Goal: Transaction & Acquisition: Download file/media

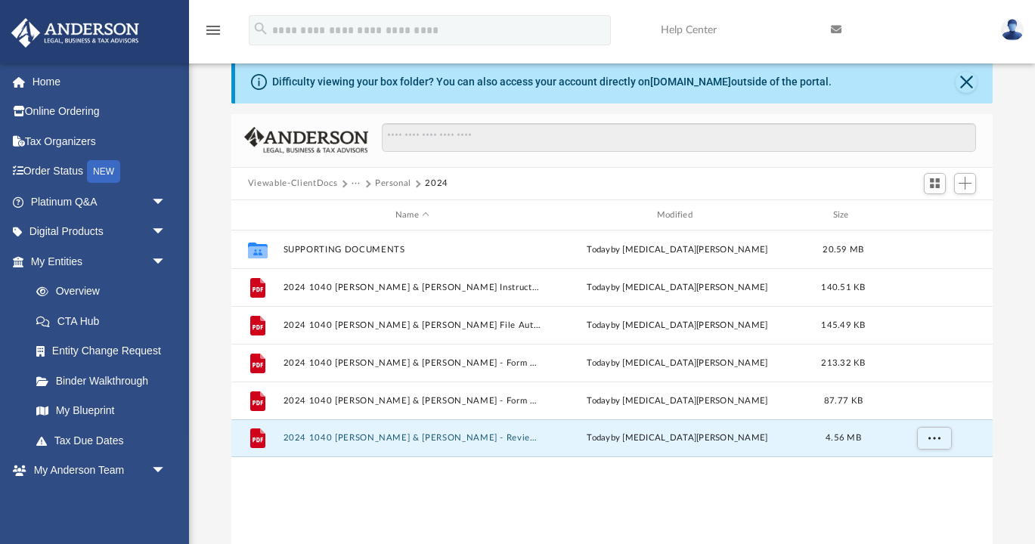
scroll to position [344, 761]
click at [416, 436] on button "2024 1040 [PERSON_NAME] & [PERSON_NAME] - Review Copy.pdf" at bounding box center [412, 439] width 259 height 10
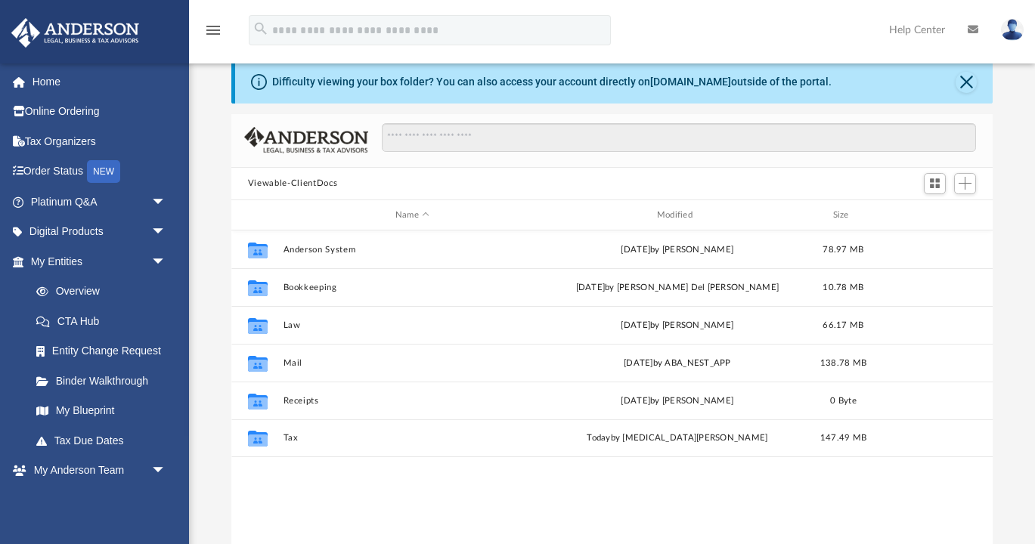
scroll to position [344, 761]
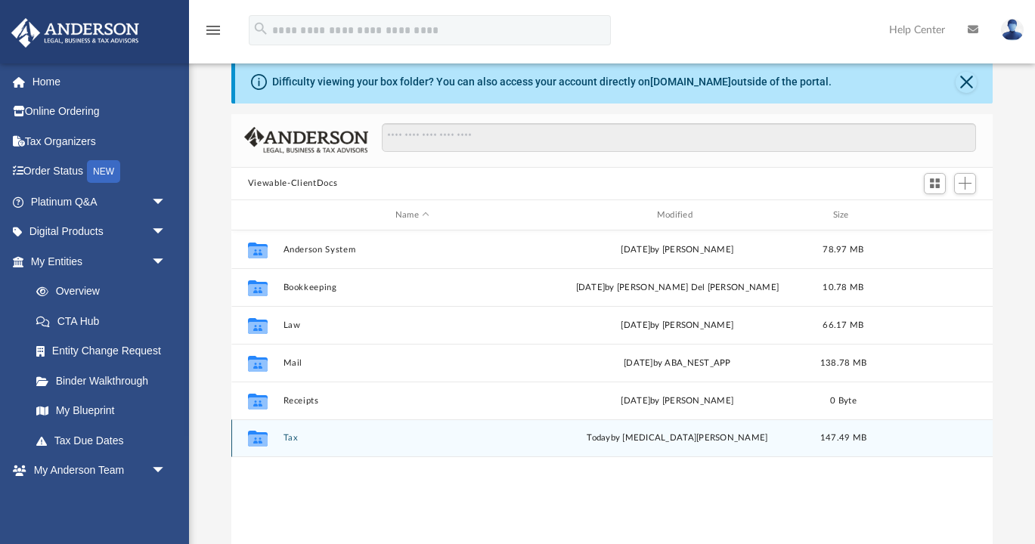
click at [286, 439] on button "Tax" at bounding box center [412, 439] width 259 height 10
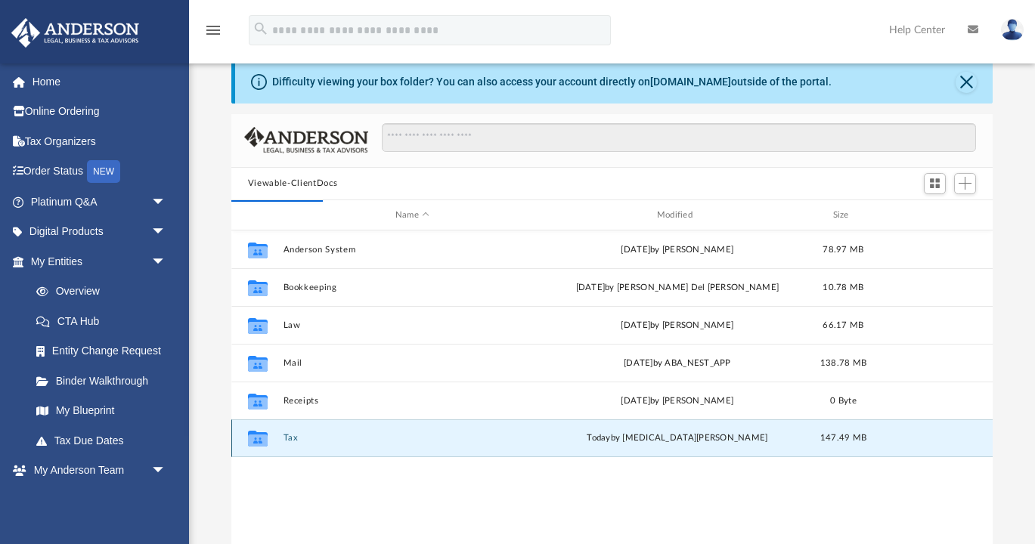
click at [296, 438] on button "Tax" at bounding box center [412, 439] width 259 height 10
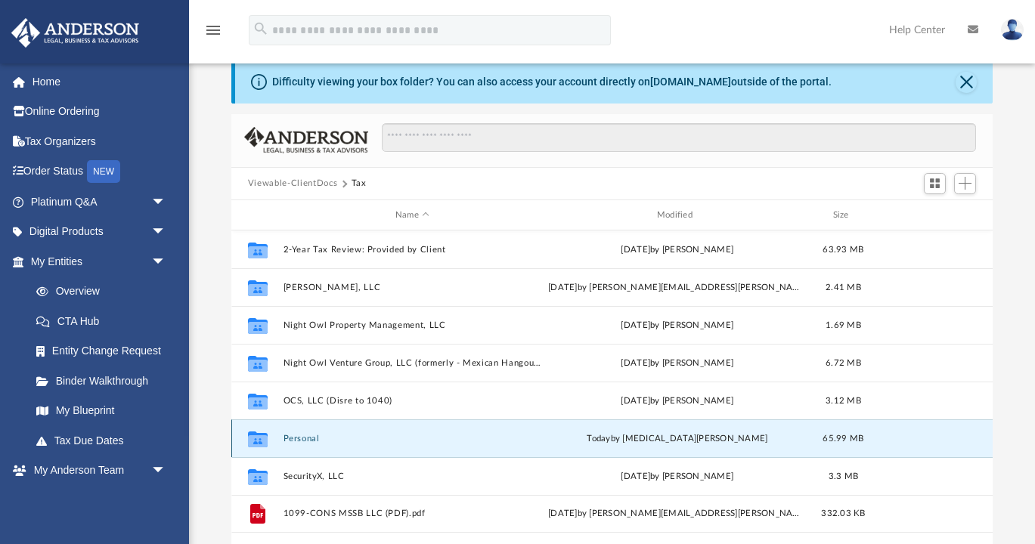
click at [301, 434] on button "Personal" at bounding box center [412, 439] width 259 height 10
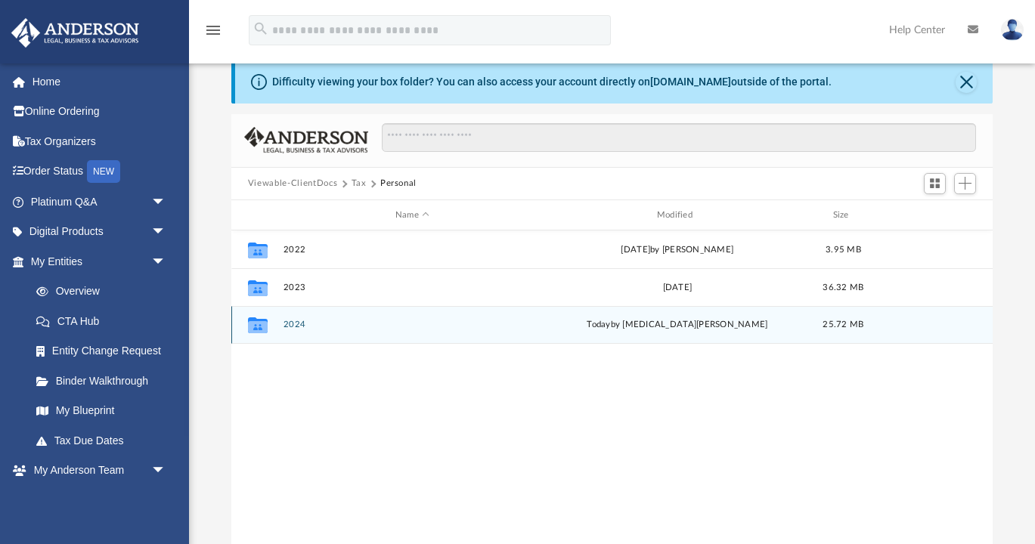
click at [286, 316] on div "Collaborated Folder 2024 [DATE] by [MEDICAL_DATA][PERSON_NAME] 25.72 MB" at bounding box center [611, 325] width 761 height 38
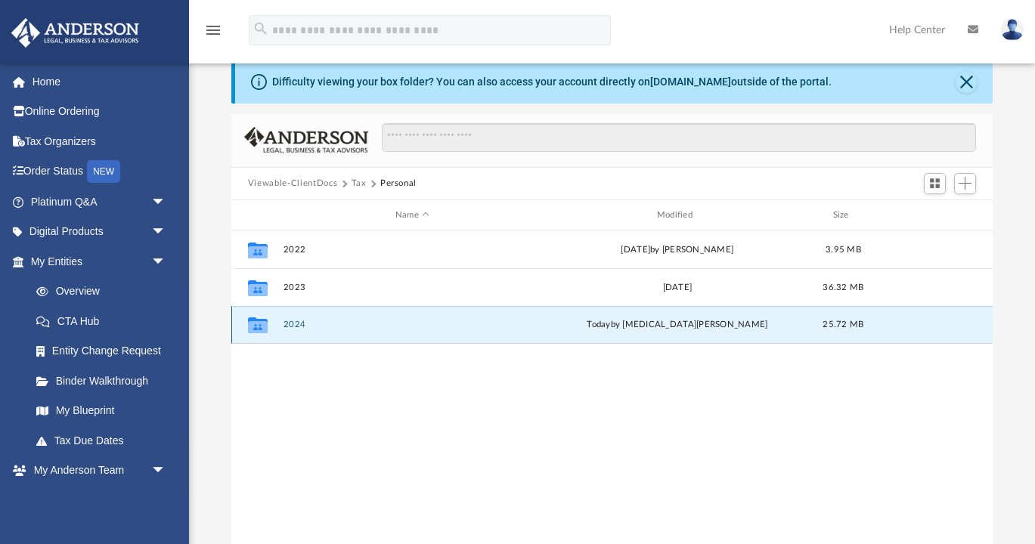
click at [291, 321] on button "2024" at bounding box center [412, 326] width 259 height 10
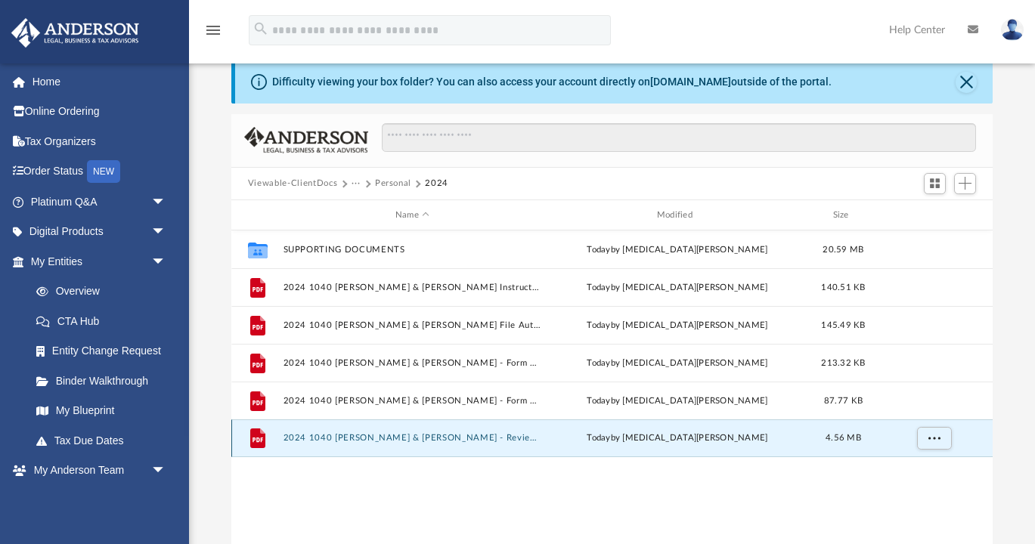
click at [431, 438] on button "2024 1040 [PERSON_NAME] & [PERSON_NAME] - Review Copy.pdf" at bounding box center [412, 439] width 259 height 10
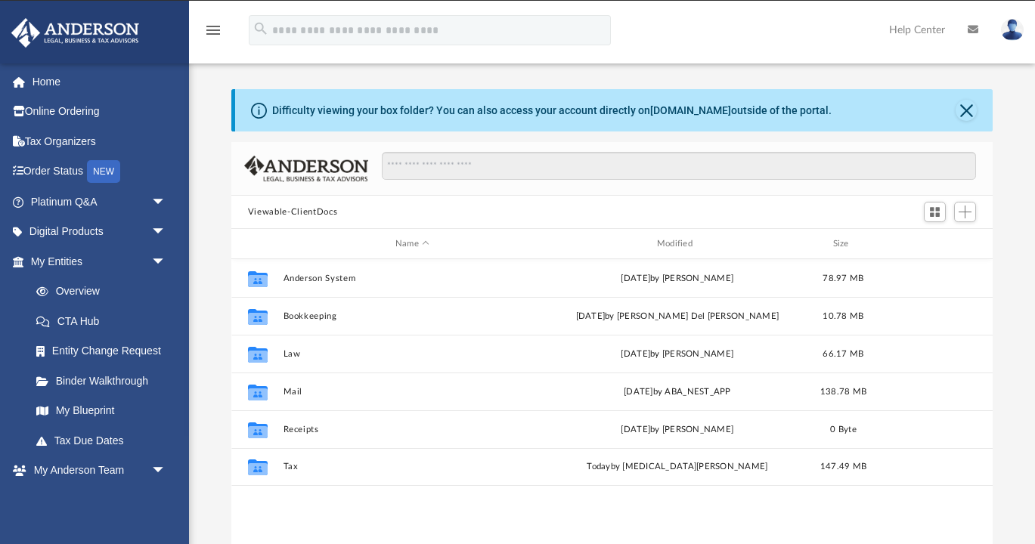
scroll to position [344, 761]
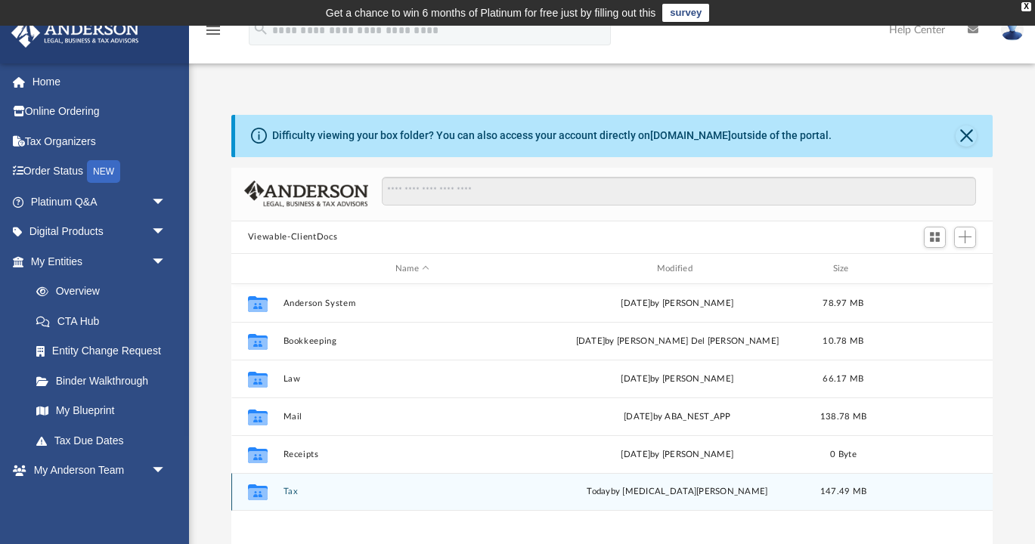
click at [289, 492] on button "Tax" at bounding box center [412, 493] width 259 height 10
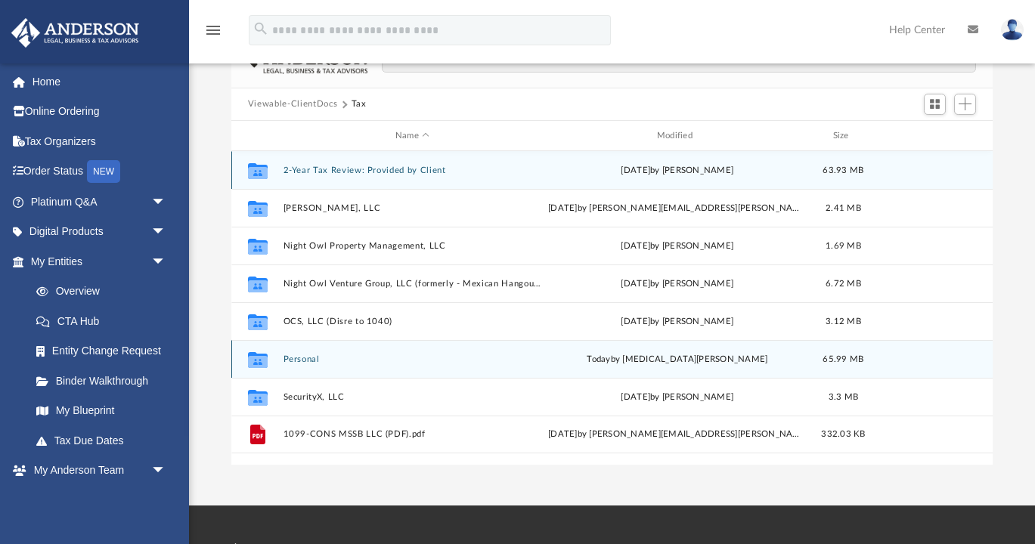
scroll to position [161, 0]
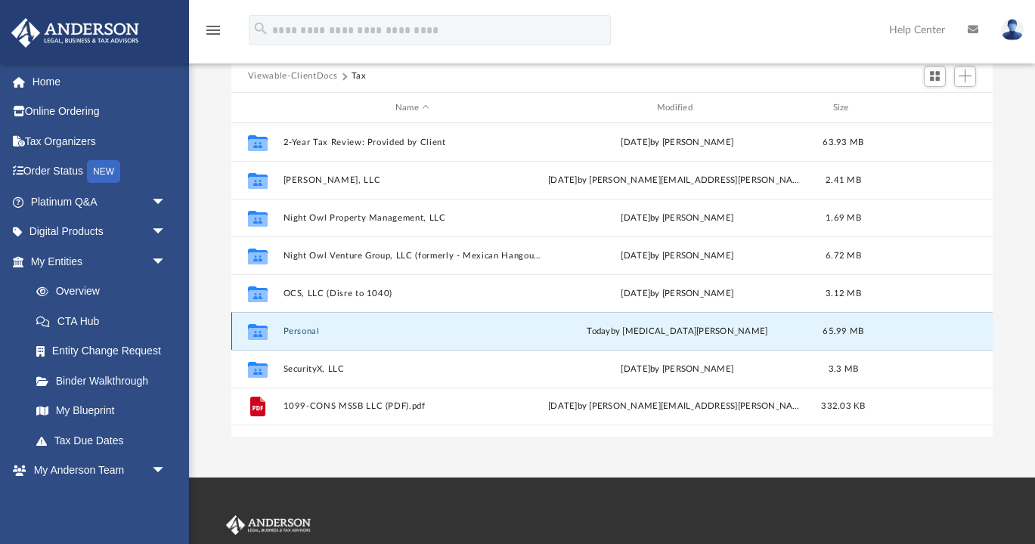
click at [311, 327] on button "Personal" at bounding box center [412, 332] width 259 height 10
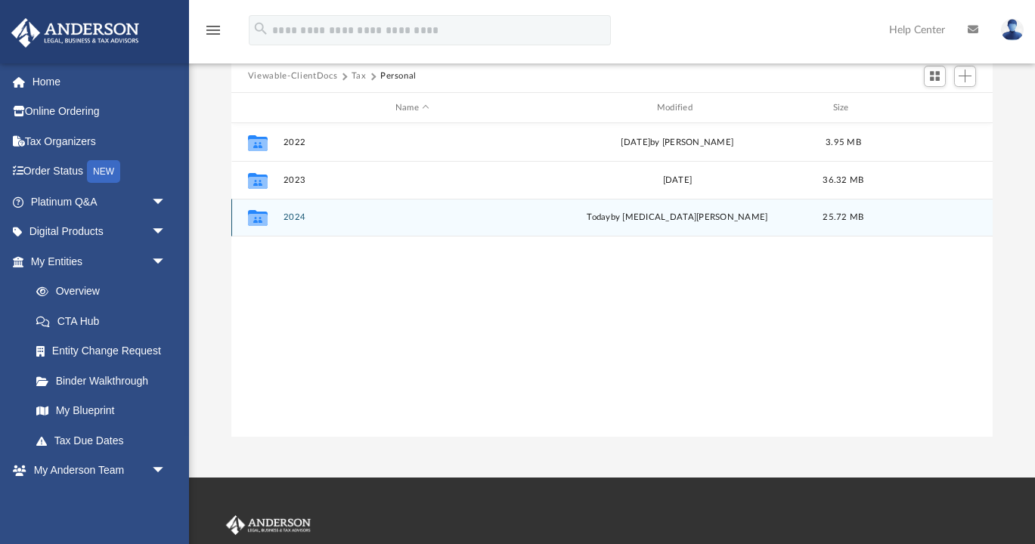
click at [291, 221] on button "2024" at bounding box center [412, 218] width 259 height 10
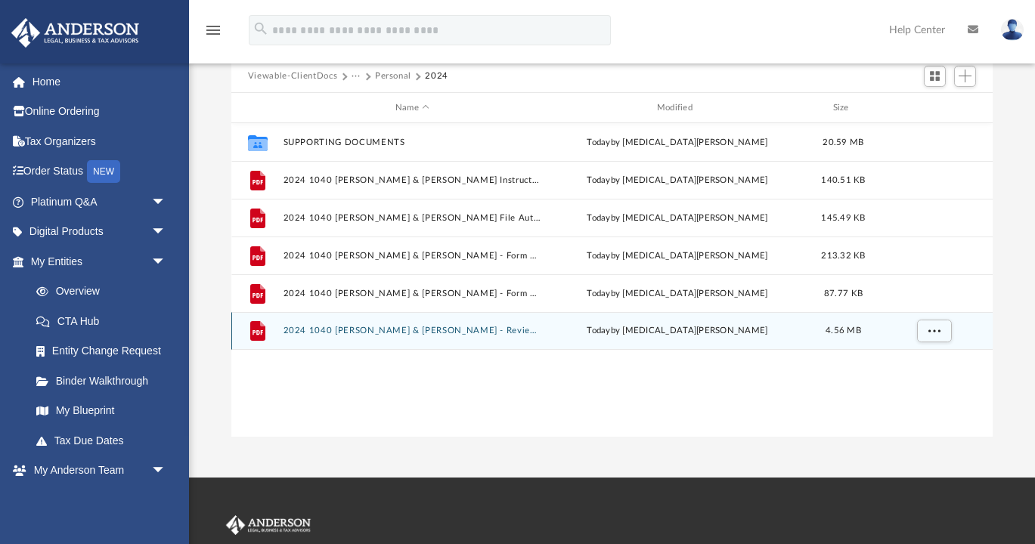
click at [414, 332] on button "2024 1040 [PERSON_NAME] & [PERSON_NAME] - Review Copy.pdf" at bounding box center [412, 332] width 259 height 10
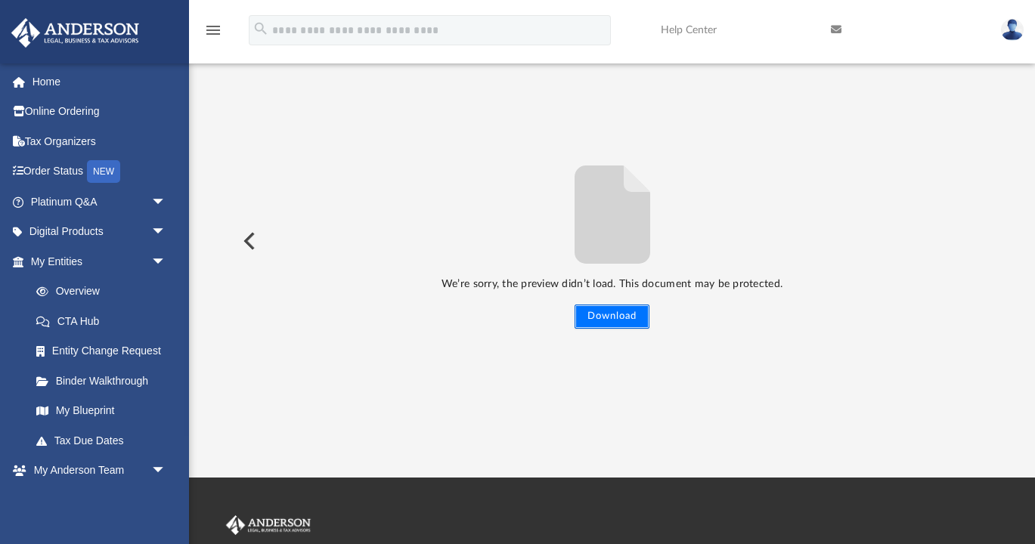
click at [596, 315] on button "Download" at bounding box center [612, 317] width 75 height 24
